Goal: Information Seeking & Learning: Find specific fact

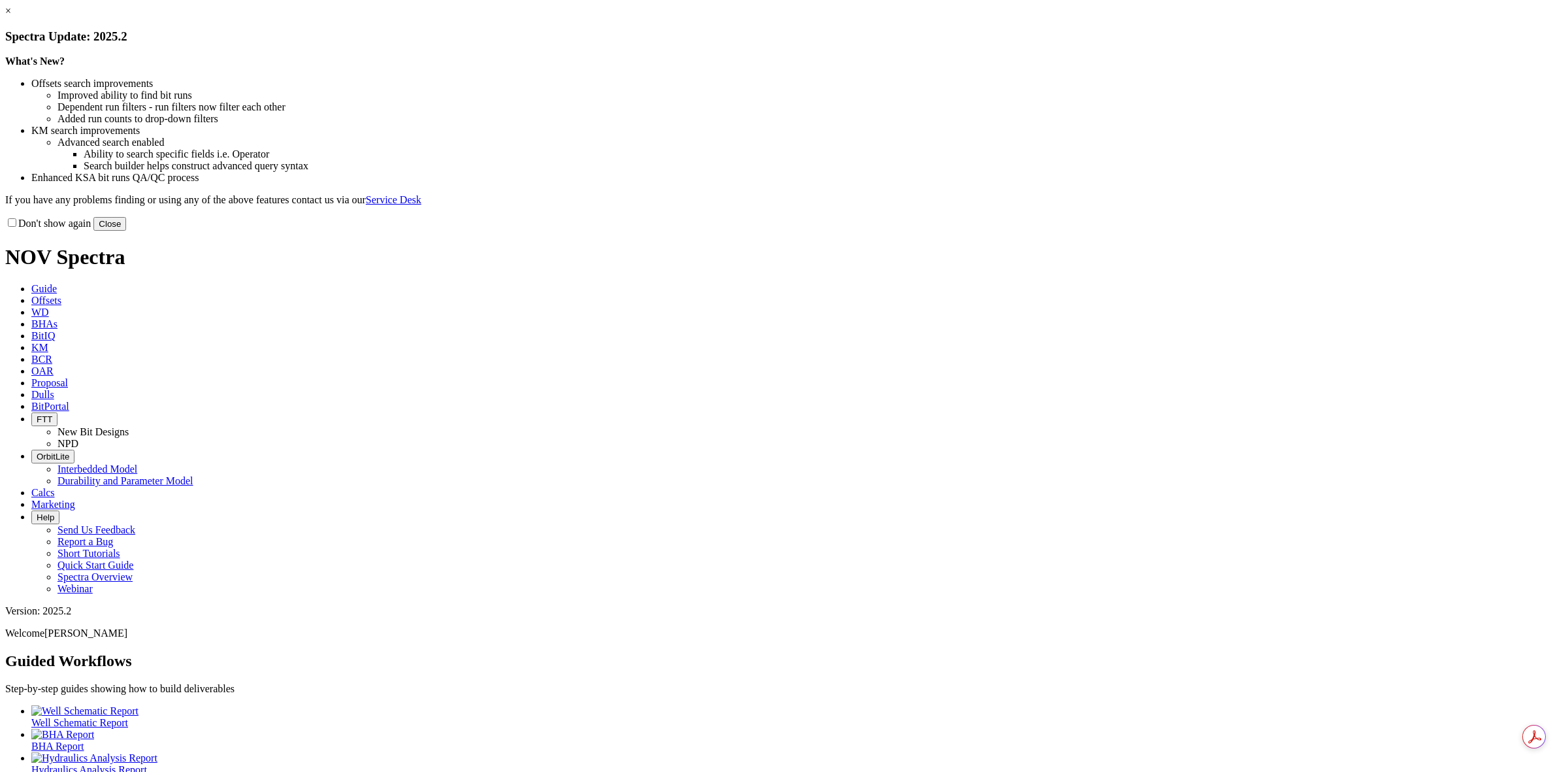
click at [126, 230] on button "Close" at bounding box center [109, 224] width 33 height 14
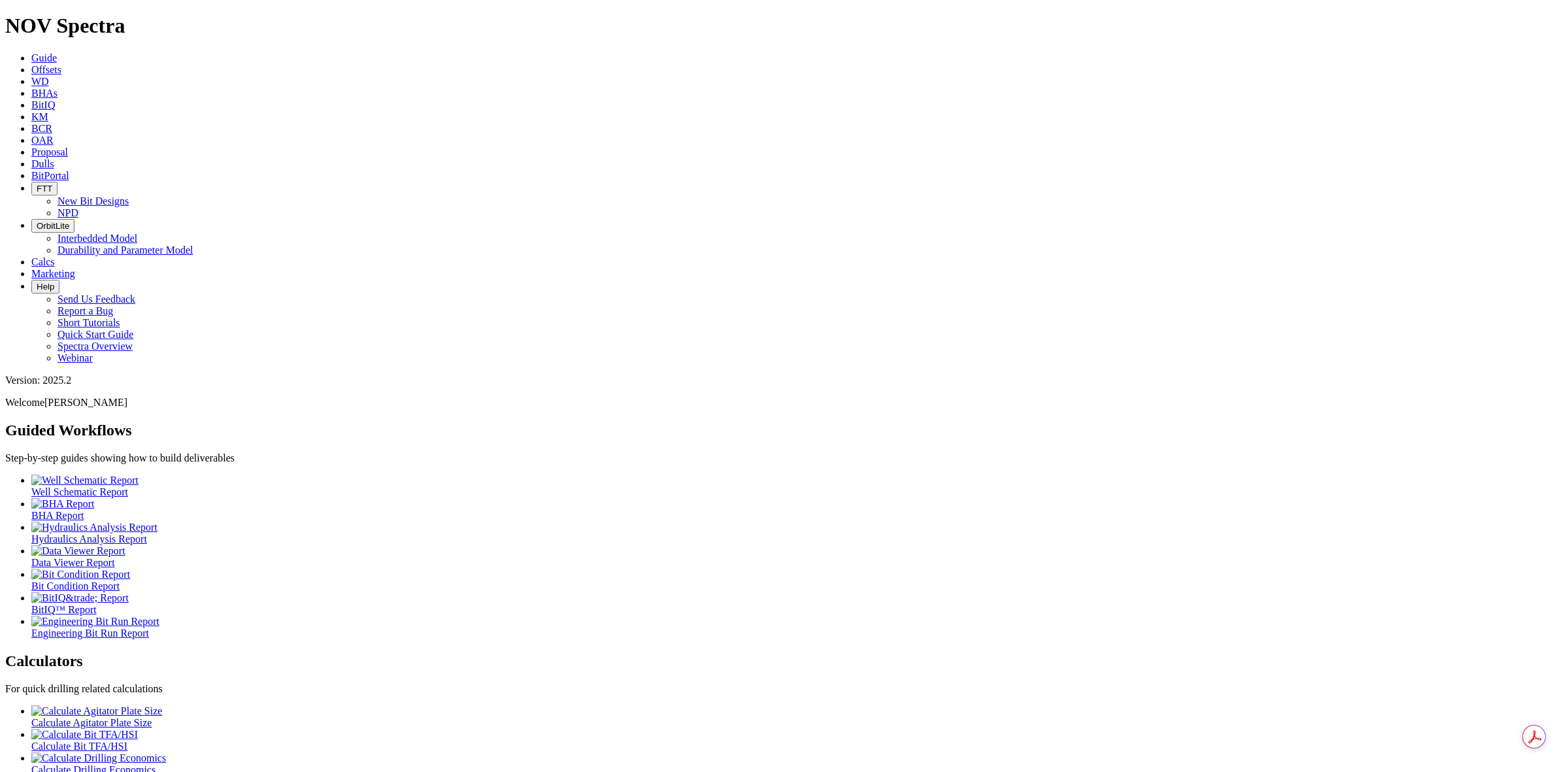
click at [31, 64] on icon at bounding box center [31, 69] width 0 height 11
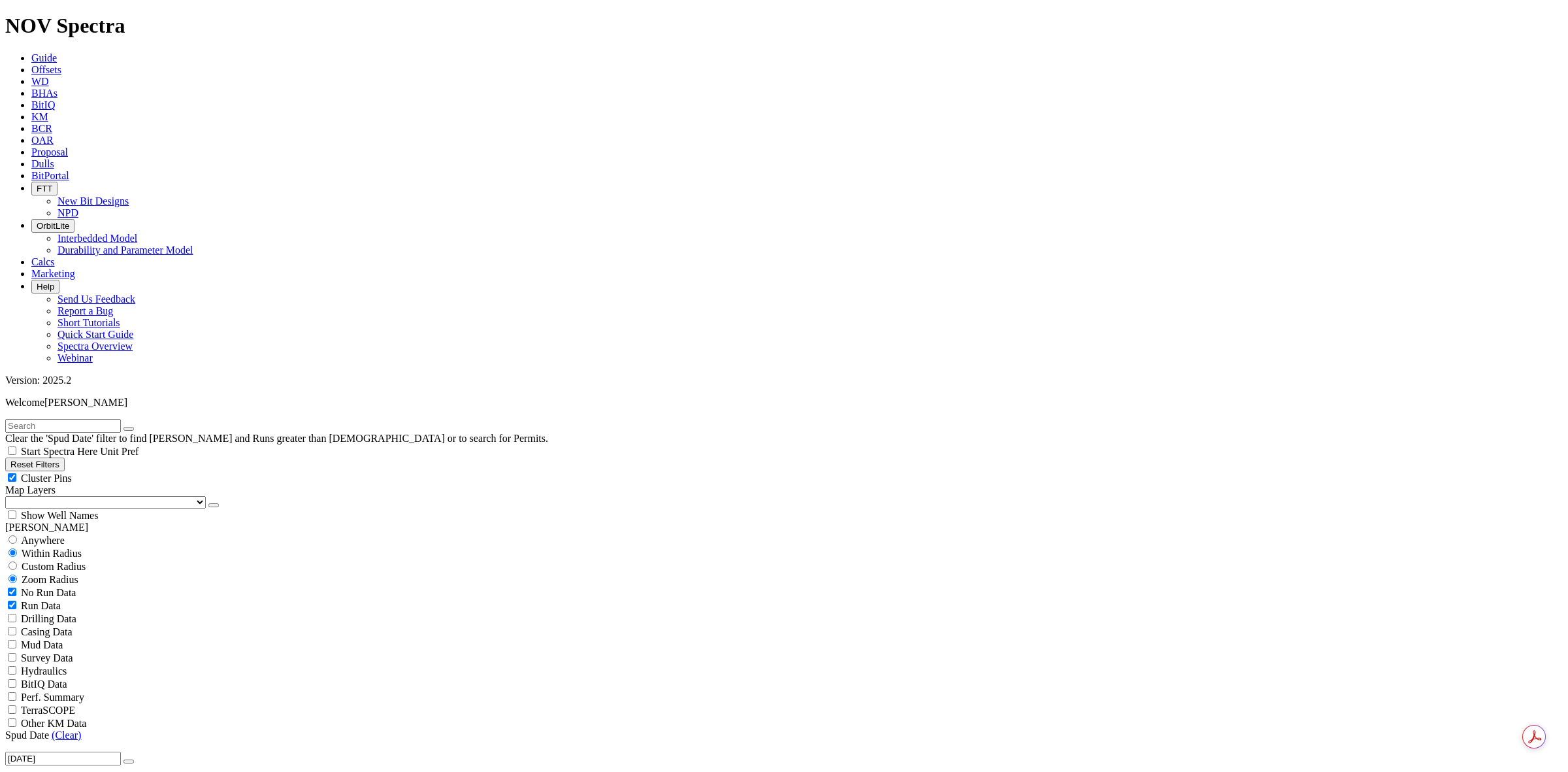
click at [65, 535] on span "Anywhere" at bounding box center [43, 541] width 44 height 11
radio input "true"
radio input "false"
radio input "true"
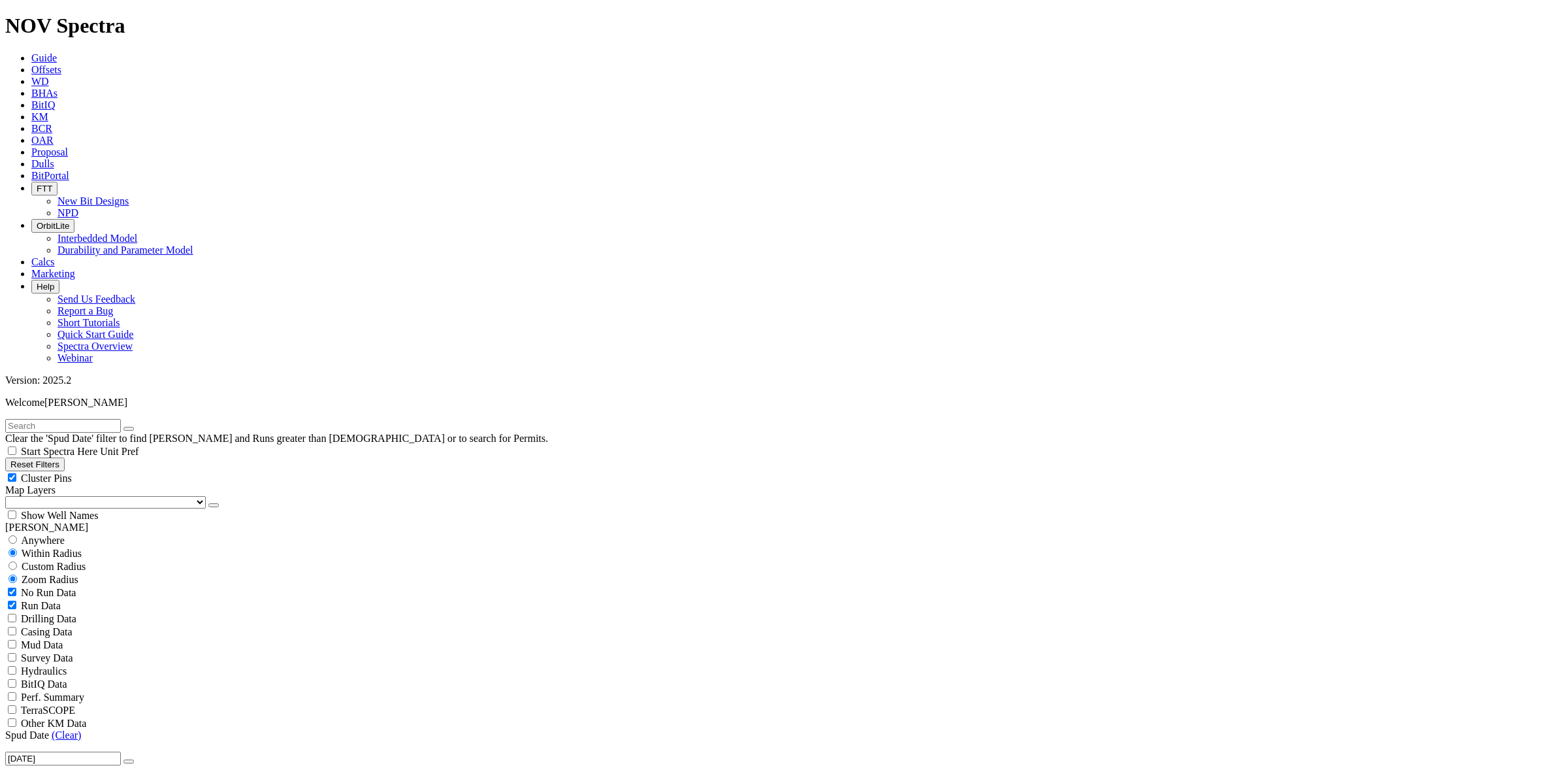
click at [129, 761] on icon "button" at bounding box center [129, 761] width 0 height 0
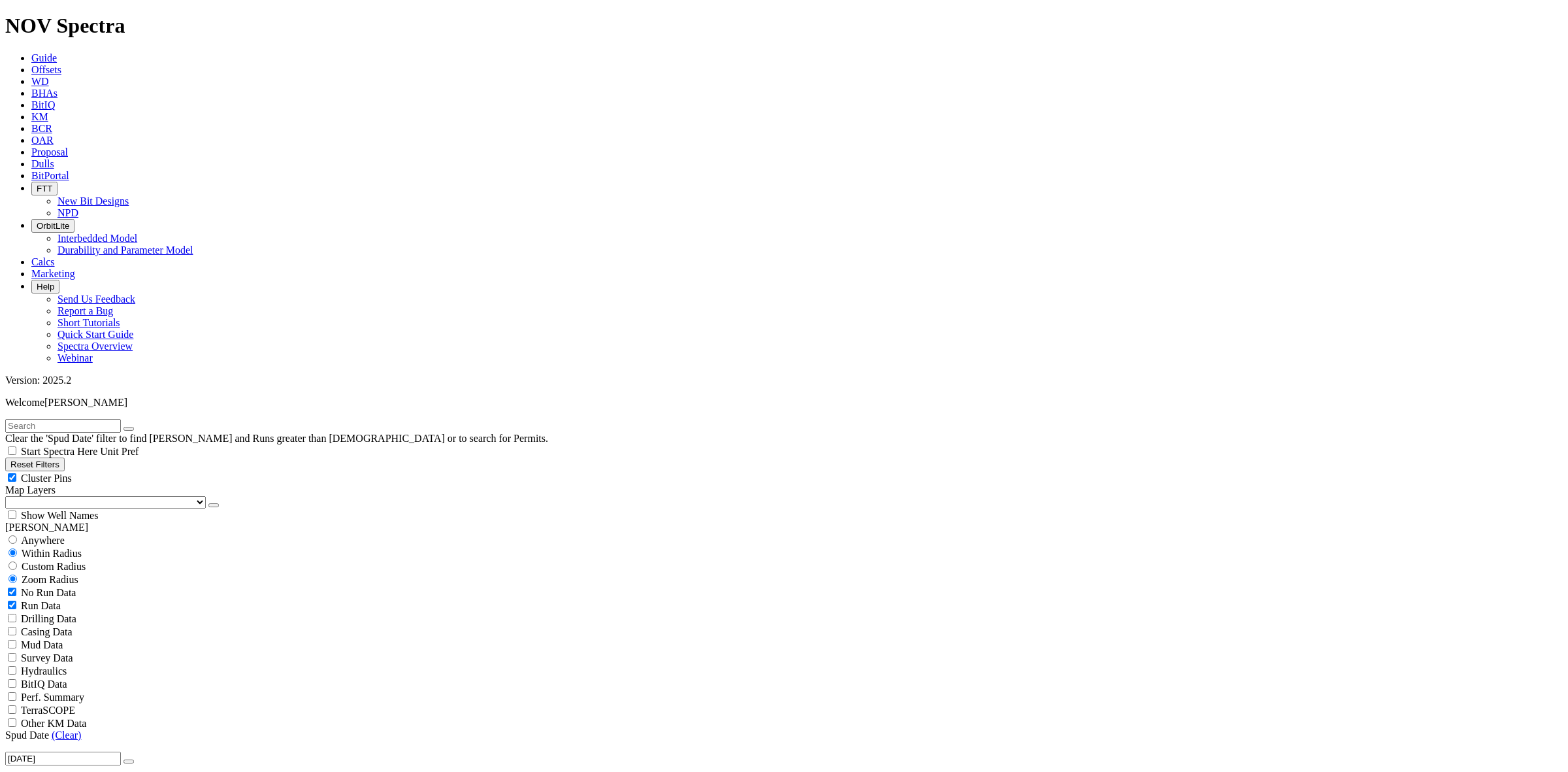
type input "[DATE]"
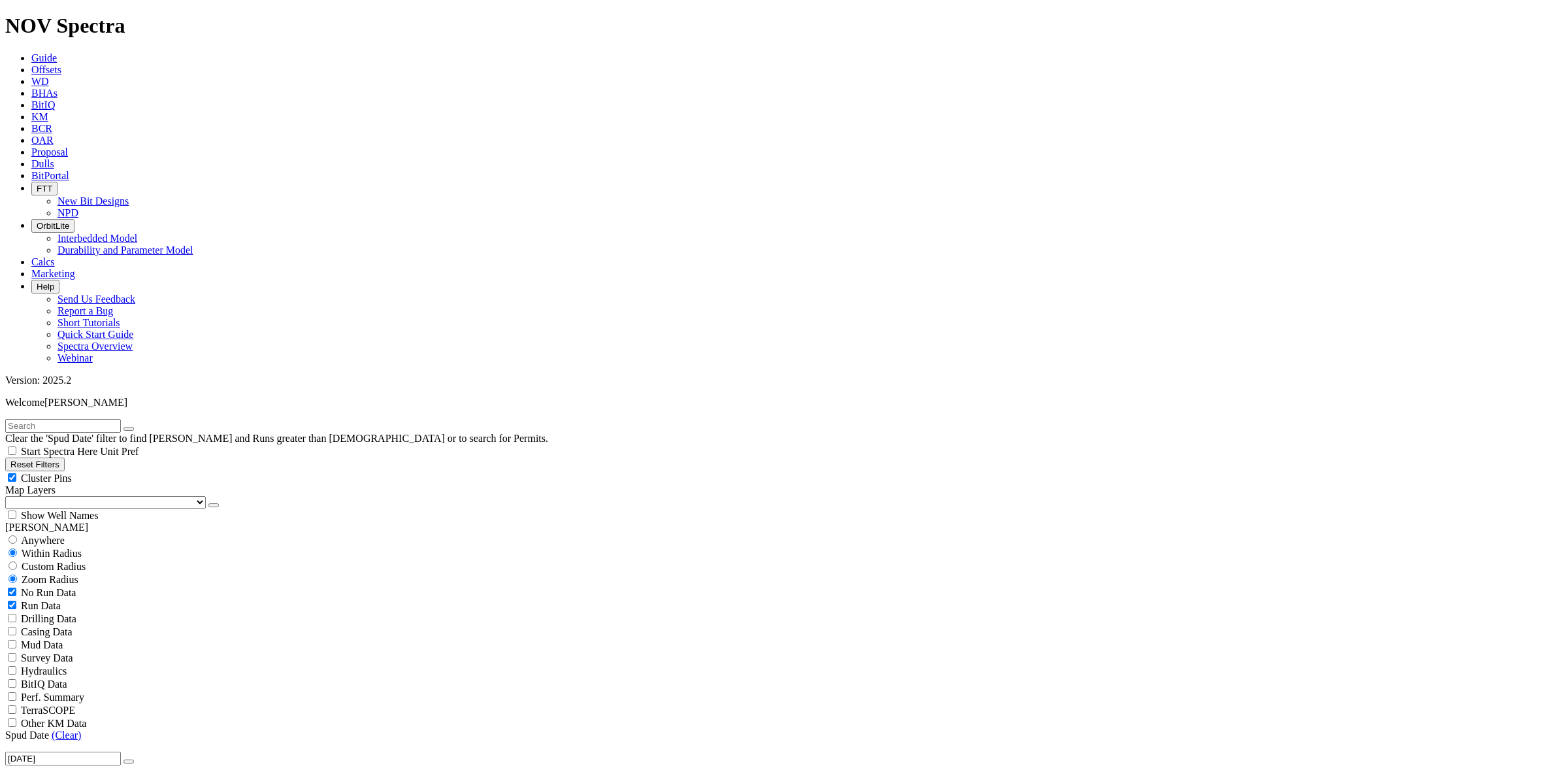
click at [134, 427] on button "submit" at bounding box center [128, 429] width 11 height 4
click at [66, 586] on div "No Run Data Run Data Drilling Data Casing Data Mud Data Survey Data Hydraulics …" at bounding box center [784, 658] width 1558 height 144
click at [74, 730] on link "(Clear)" at bounding box center [66, 735] width 29 height 11
click at [123, 760] on button "button" at bounding box center [128, 761] width 11 height 4
